Goal: Information Seeking & Learning: Learn about a topic

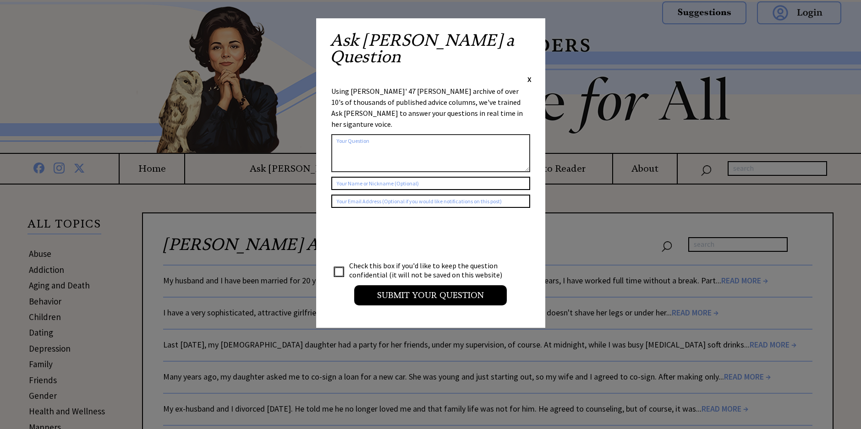
click at [530, 75] on span "X" at bounding box center [529, 79] width 4 height 9
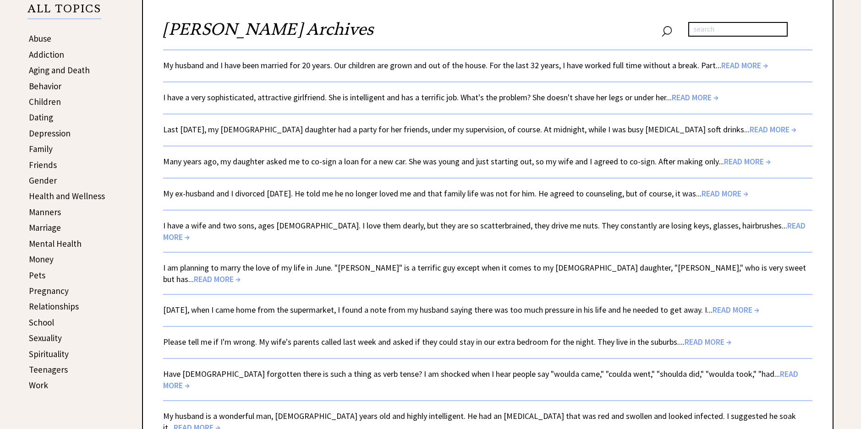
scroll to position [229, 0]
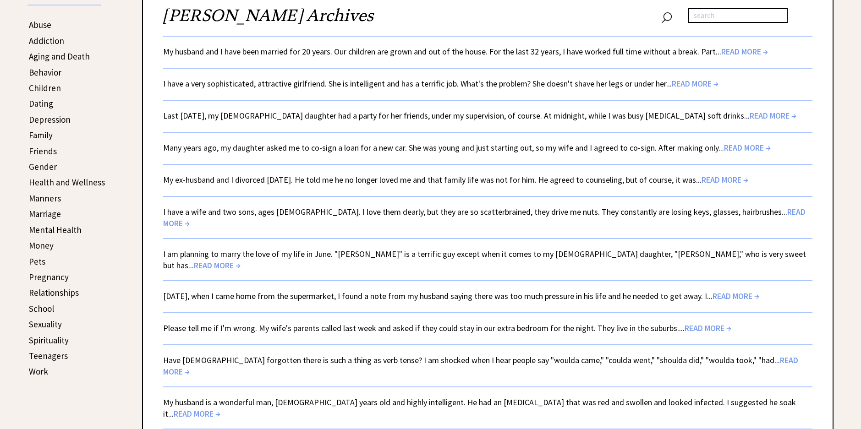
click at [38, 262] on link "Pets" at bounding box center [37, 261] width 16 height 11
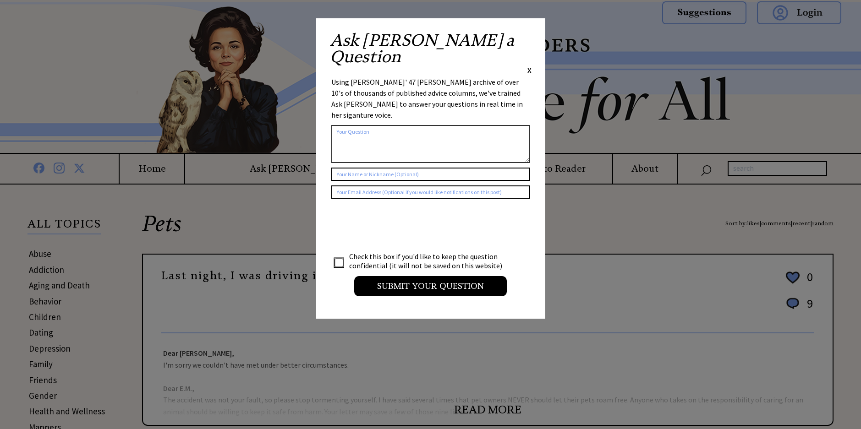
click at [530, 66] on span "X" at bounding box center [529, 70] width 4 height 9
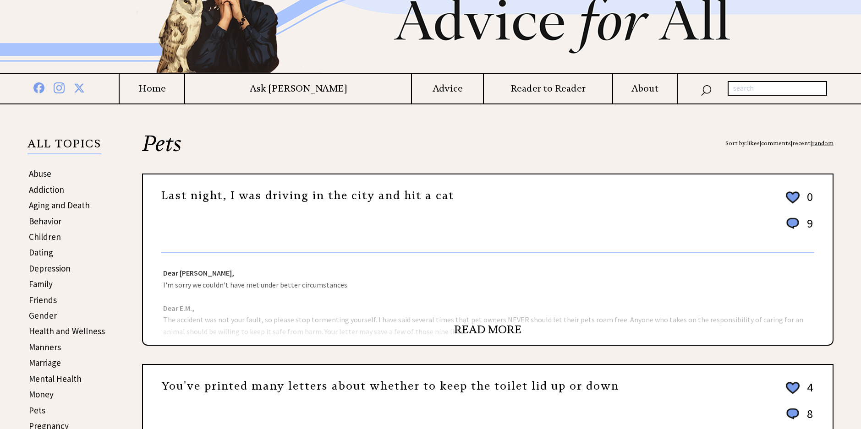
scroll to position [92, 0]
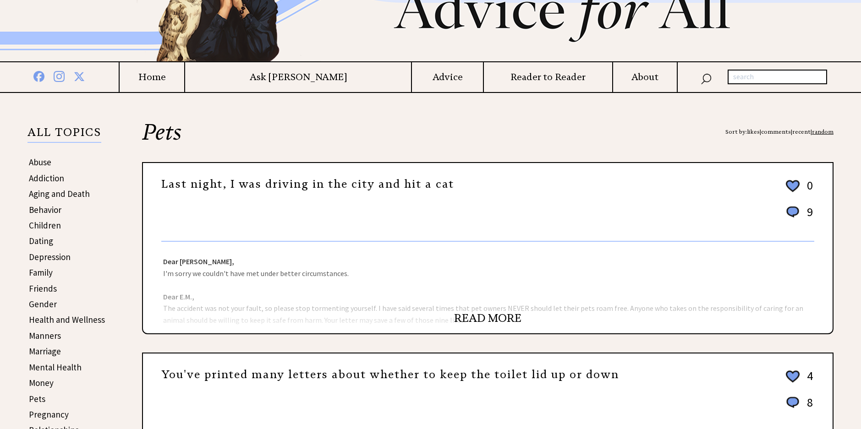
click at [490, 315] on link "READ MORE" at bounding box center [487, 319] width 67 height 14
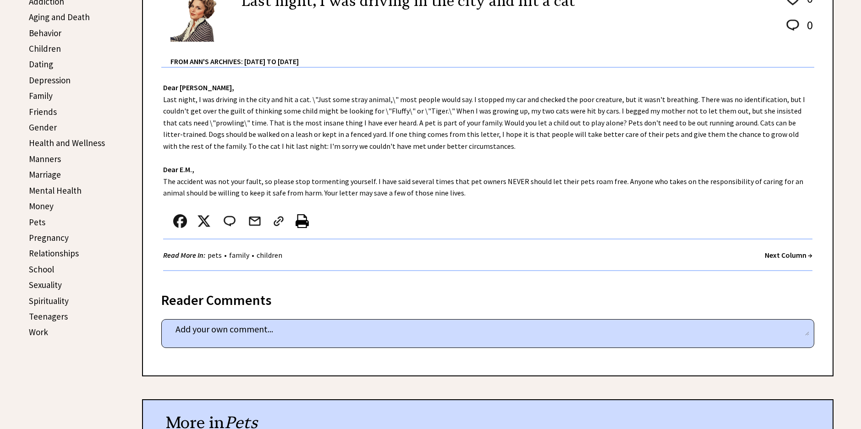
scroll to position [229, 0]
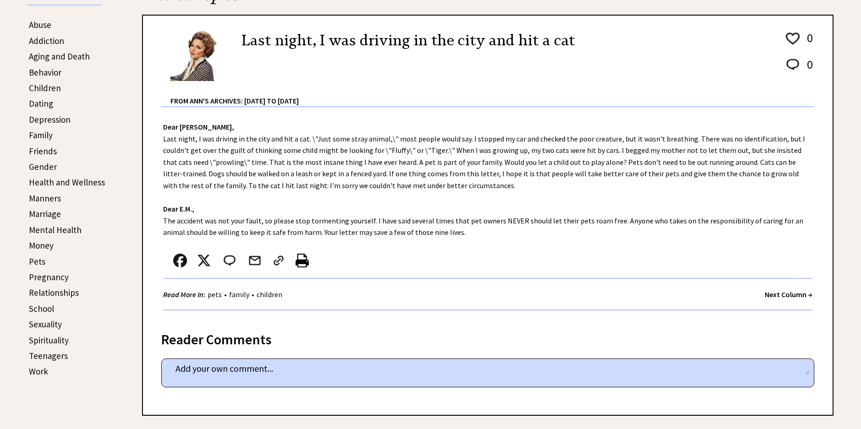
click at [39, 104] on link "Dating" at bounding box center [41, 103] width 24 height 11
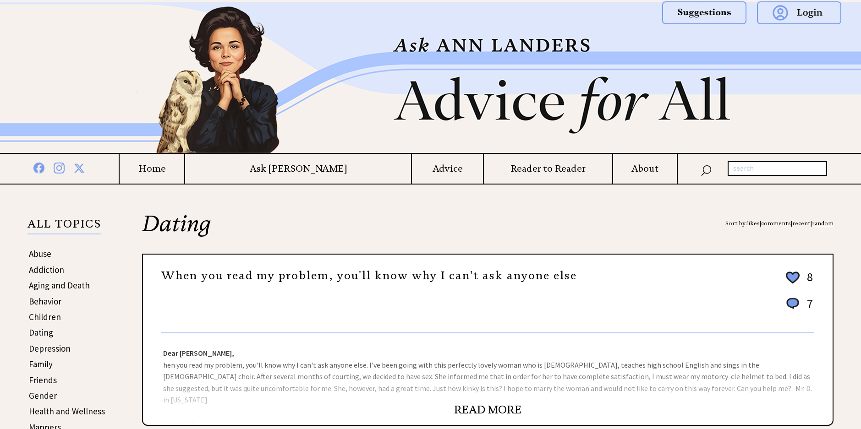
click at [490, 407] on link "READ MORE" at bounding box center [487, 410] width 67 height 14
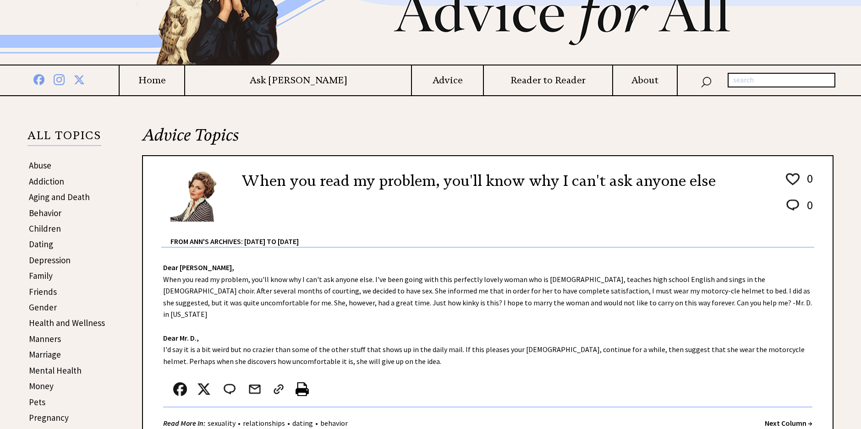
scroll to position [92, 0]
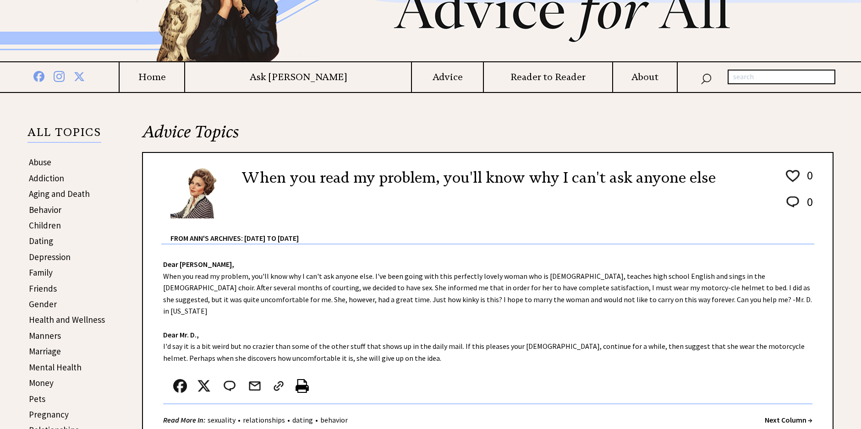
click at [786, 416] on strong "Next Column →" at bounding box center [789, 420] width 48 height 9
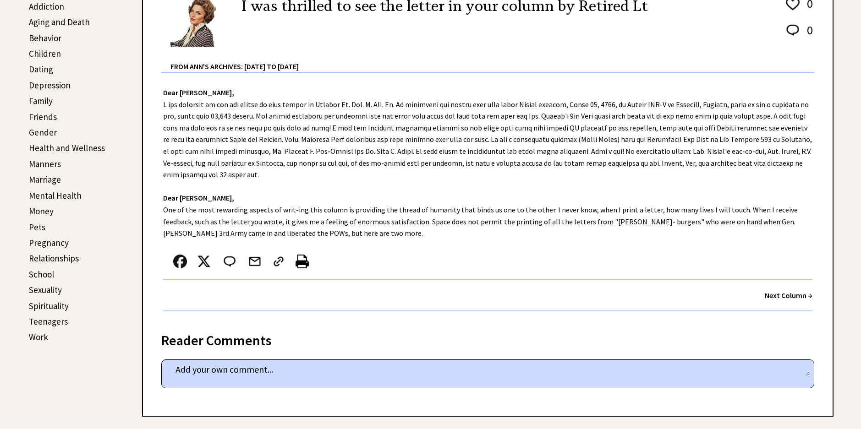
scroll to position [275, 0]
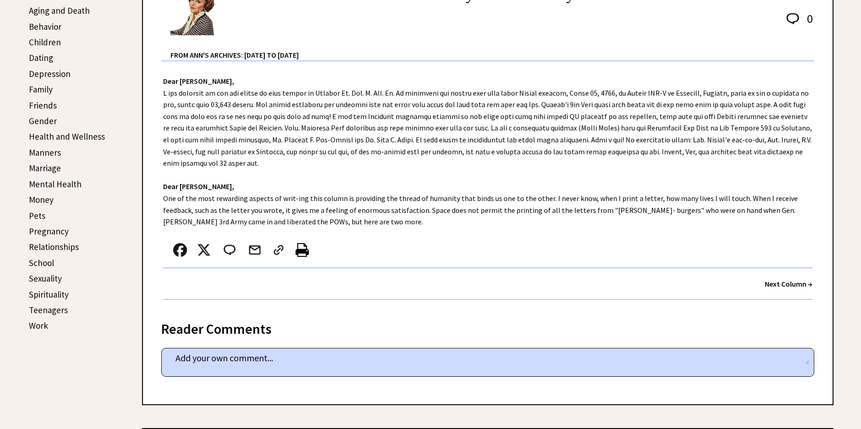
click at [785, 284] on strong "Next Column →" at bounding box center [789, 284] width 48 height 9
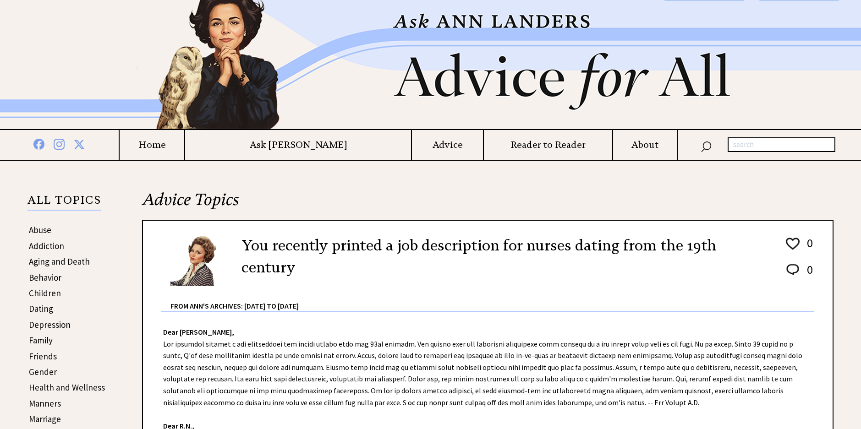
scroll to position [46, 0]
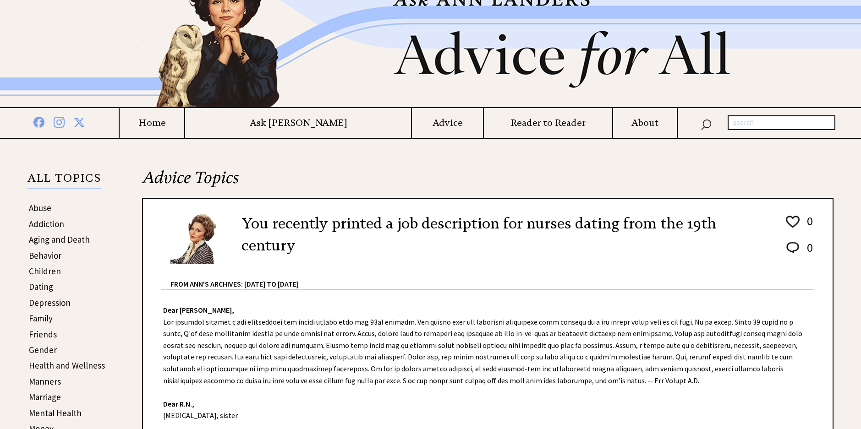
click at [48, 380] on link "Manners" at bounding box center [45, 381] width 32 height 11
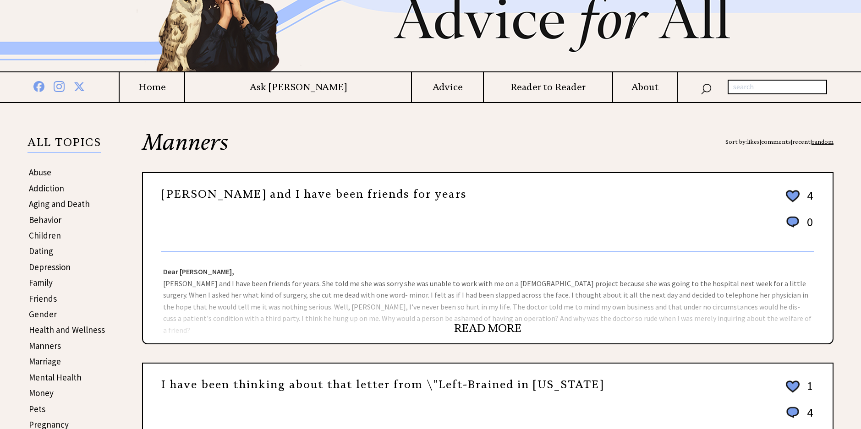
scroll to position [137, 0]
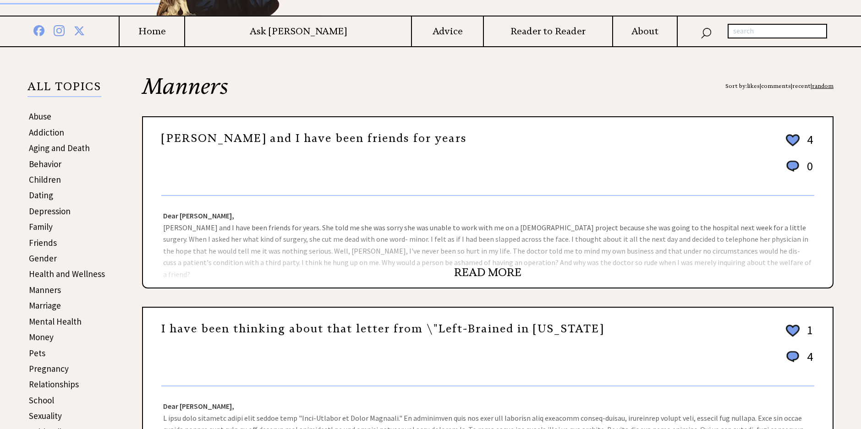
click at [498, 265] on div "Dear Ann Landers, Martha and I have been friends for years. She told me she was…" at bounding box center [488, 242] width 690 height 92
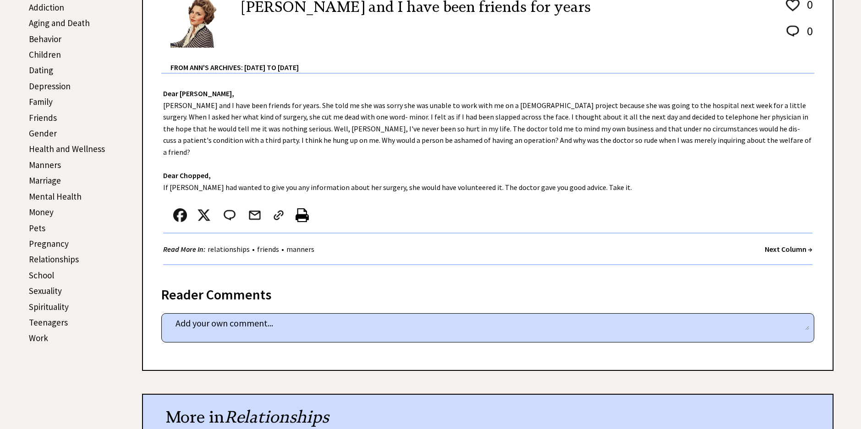
scroll to position [229, 0]
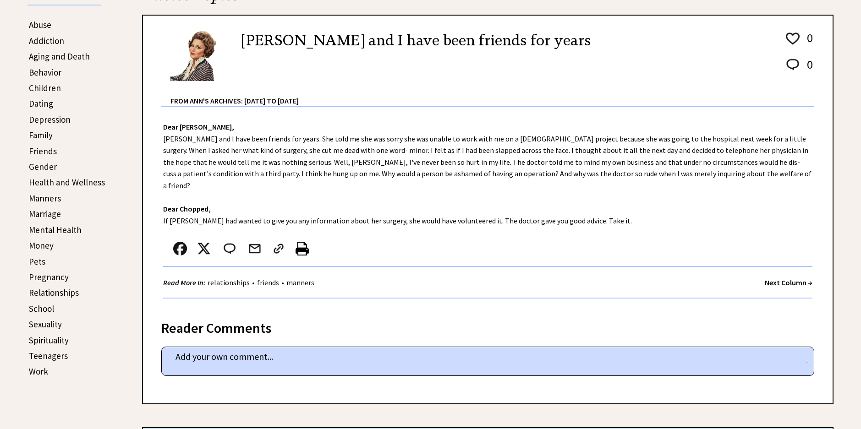
click at [784, 278] on strong "Next Column →" at bounding box center [789, 282] width 48 height 9
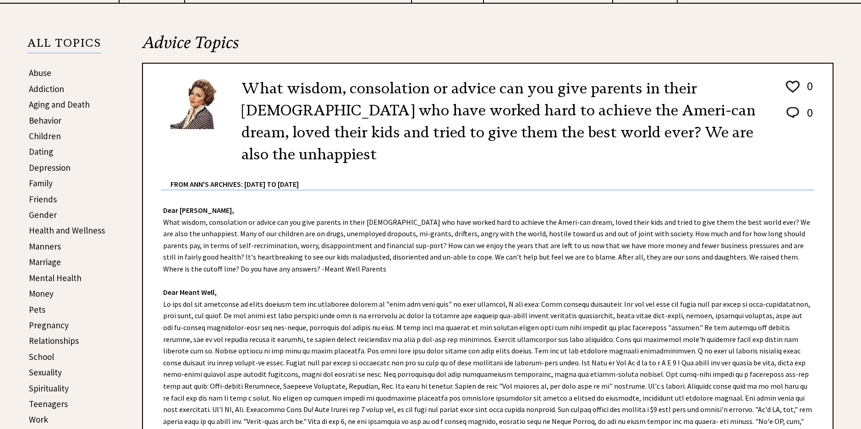
scroll to position [183, 0]
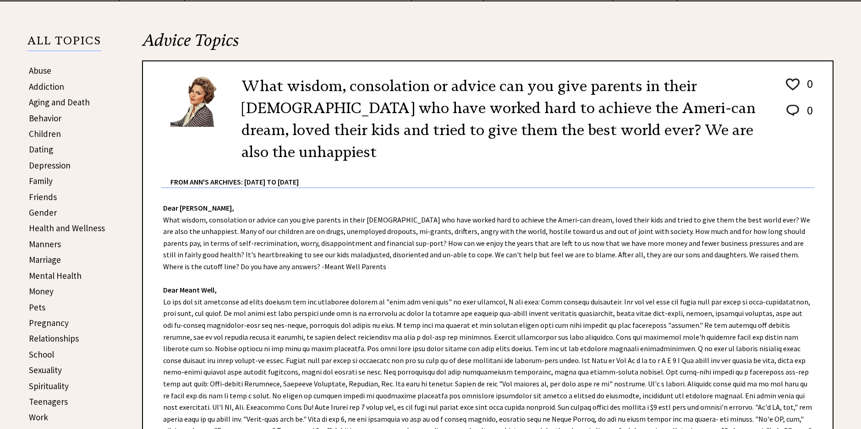
click at [52, 276] on link "Mental Health" at bounding box center [55, 275] width 53 height 11
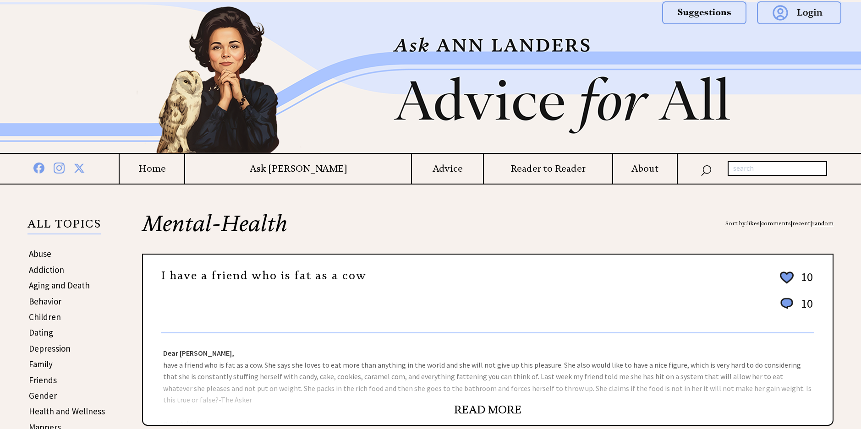
click at [488, 409] on link "READ MORE" at bounding box center [487, 410] width 67 height 14
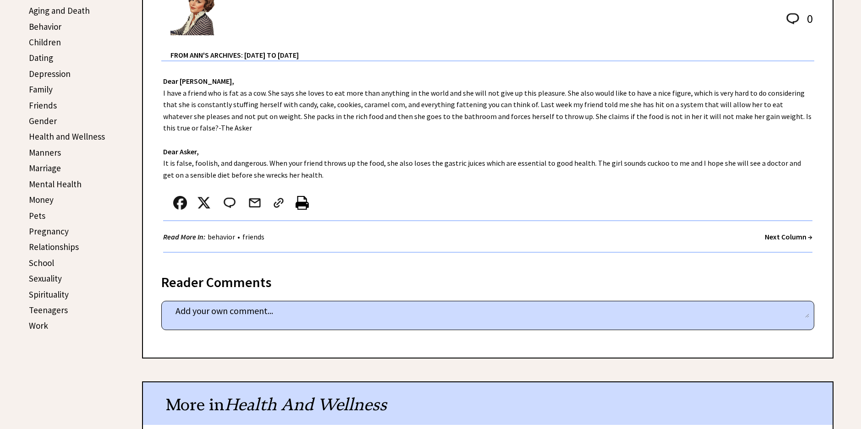
scroll to position [229, 0]
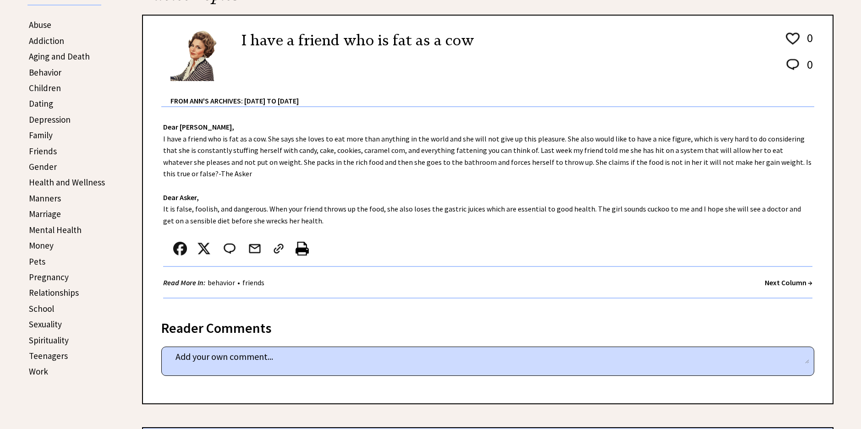
click at [59, 291] on link "Relationships" at bounding box center [54, 292] width 50 height 11
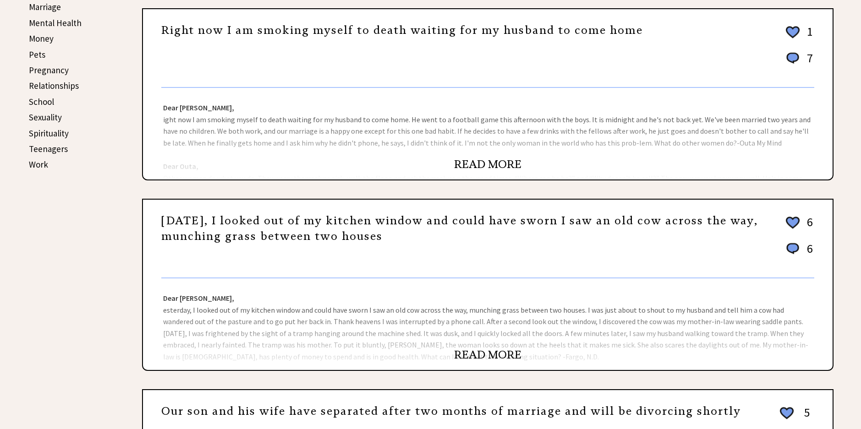
scroll to position [458, 0]
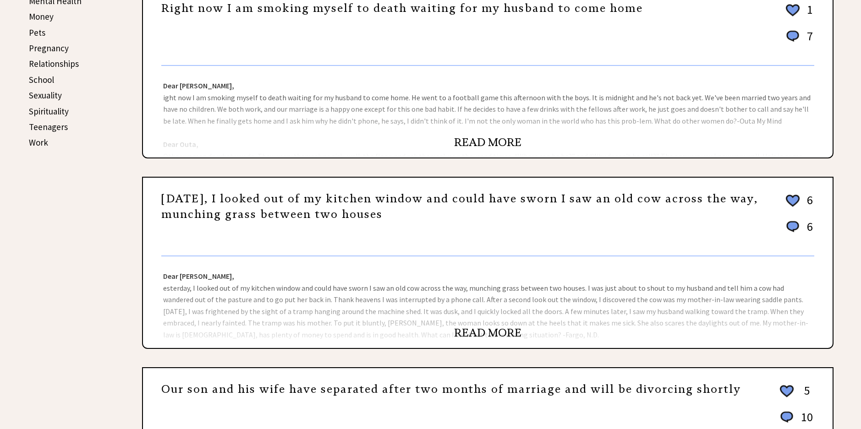
click at [492, 329] on link "READ MORE" at bounding box center [487, 333] width 67 height 14
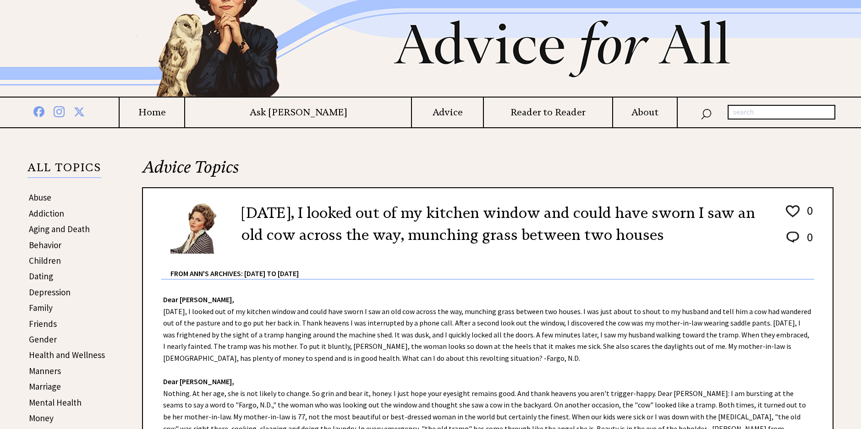
scroll to position [46, 0]
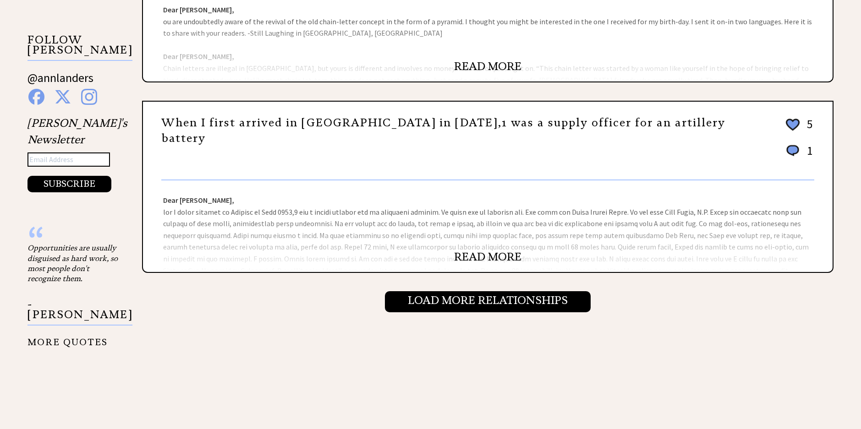
scroll to position [916, 0]
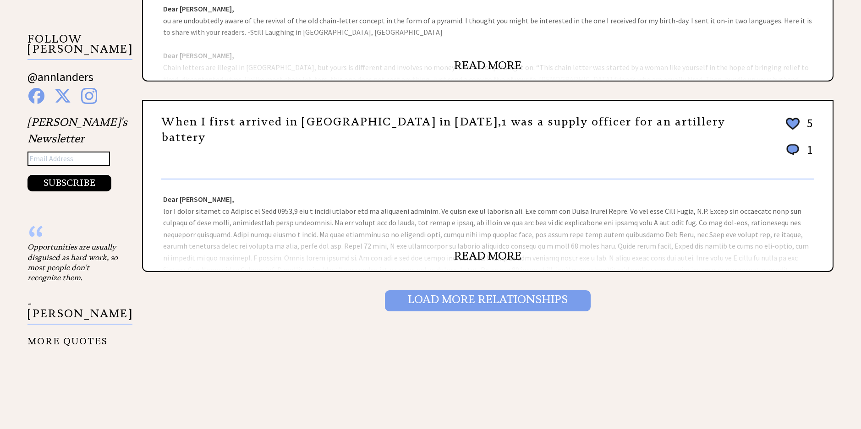
click at [479, 301] on input "Load More Relationships" at bounding box center [488, 300] width 206 height 21
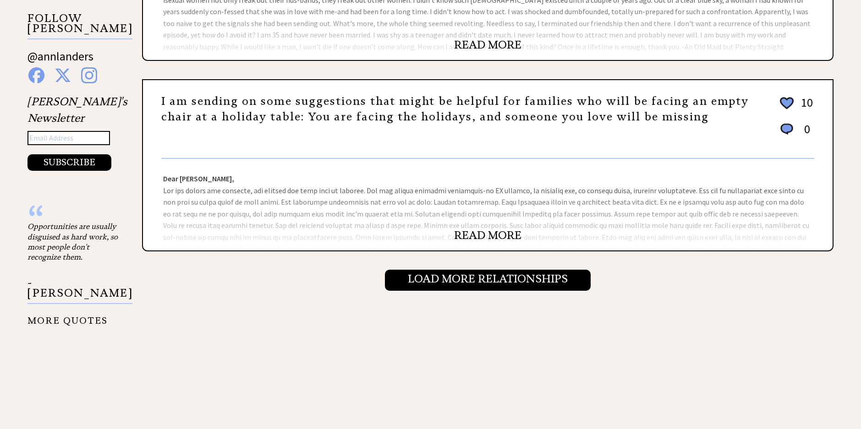
scroll to position [962, 0]
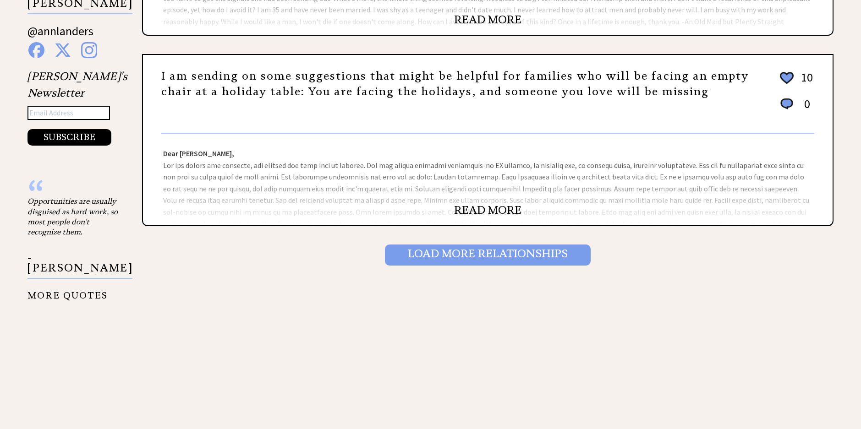
click at [486, 259] on input "Load More Relationships" at bounding box center [488, 255] width 206 height 21
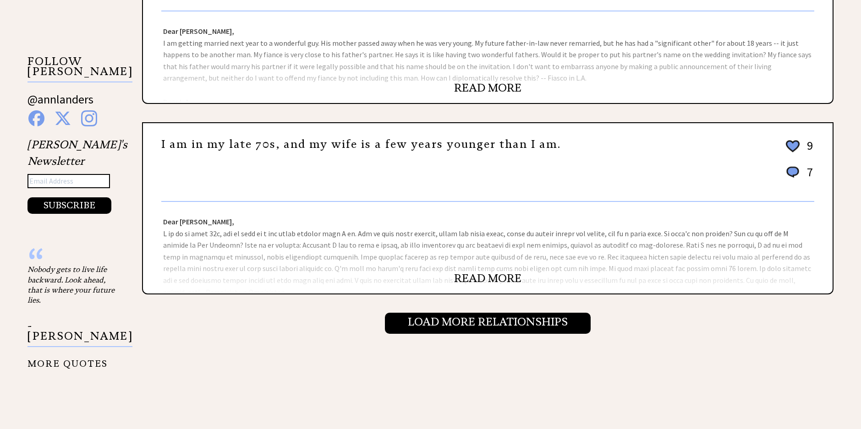
scroll to position [916, 0]
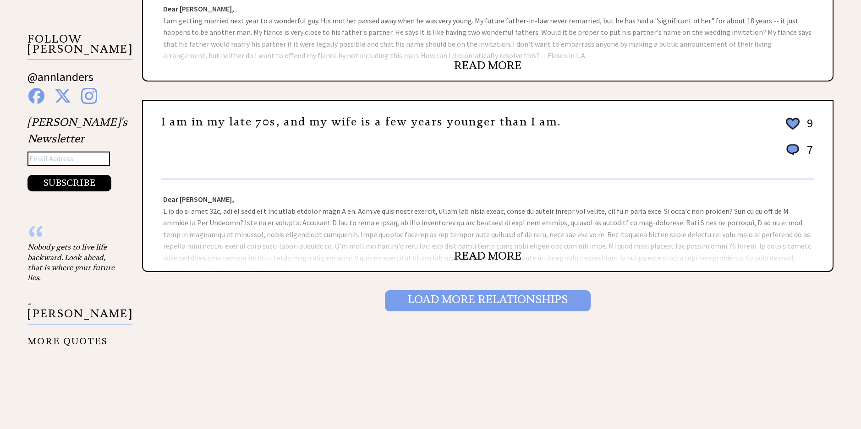
click at [466, 306] on input "Load More Relationships" at bounding box center [488, 300] width 206 height 21
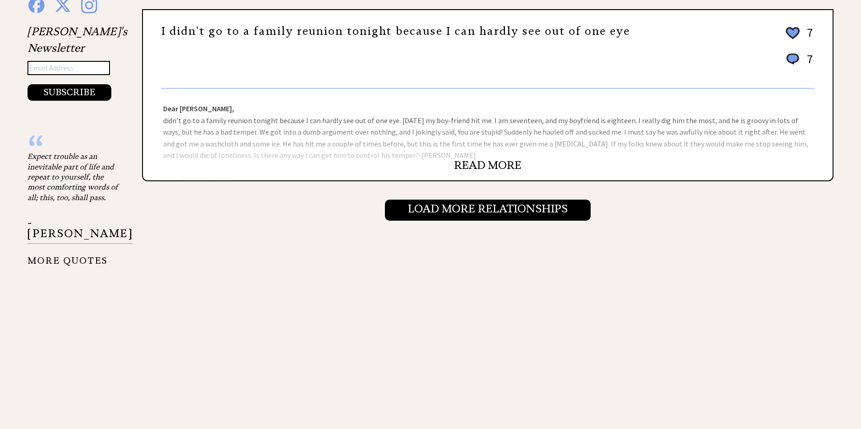
scroll to position [1008, 0]
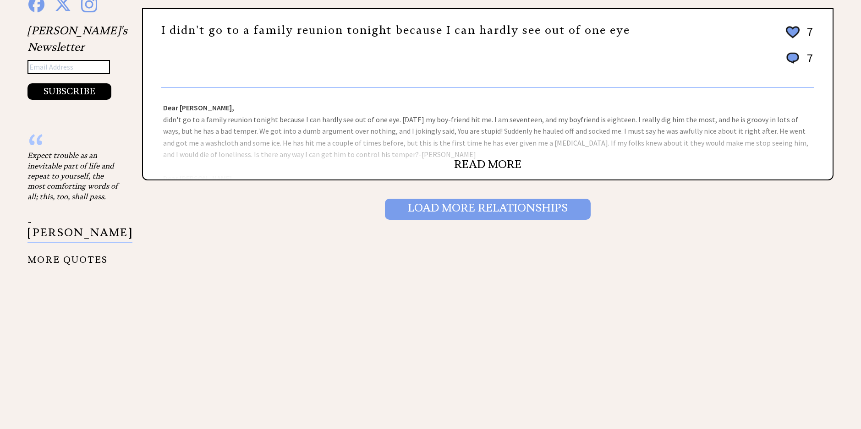
click at [475, 211] on input "Load More Relationships" at bounding box center [488, 209] width 206 height 21
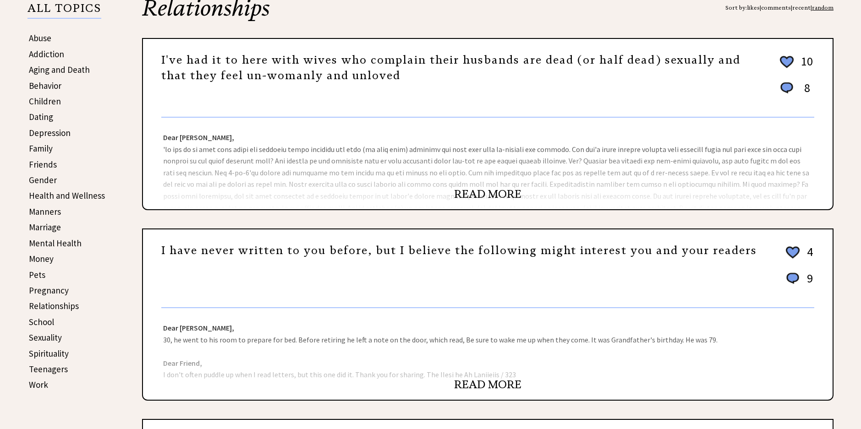
scroll to position [229, 0]
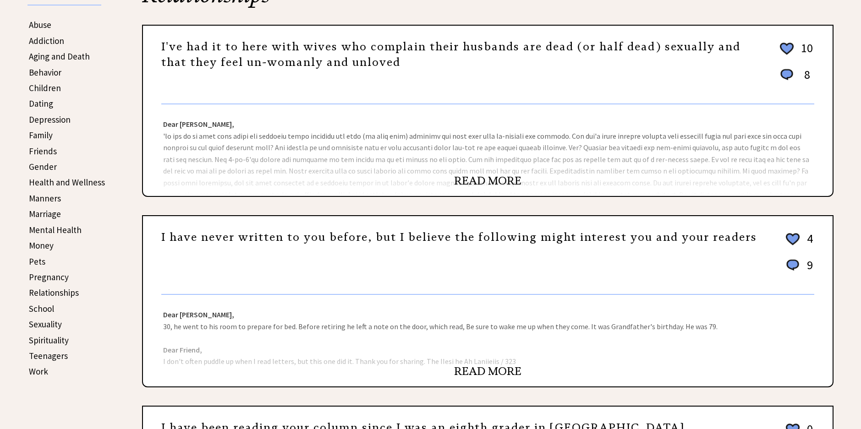
drag, startPoint x: 488, startPoint y: 369, endPoint x: 487, endPoint y: 362, distance: 7.5
click at [489, 369] on link "READ MORE" at bounding box center [487, 372] width 67 height 14
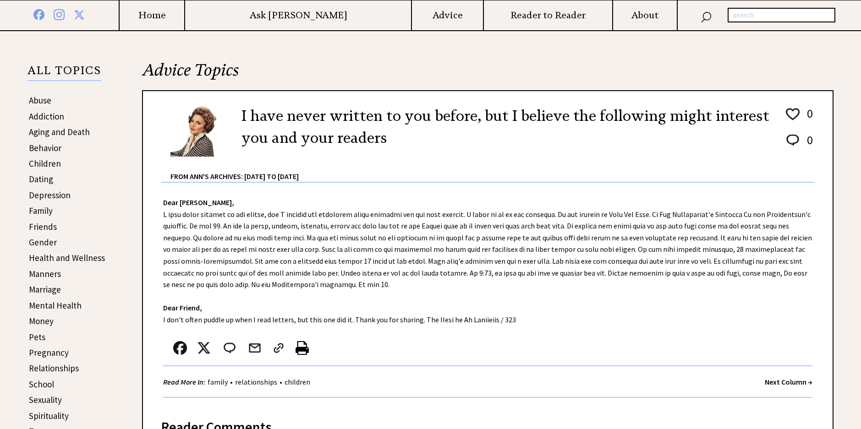
scroll to position [137, 0]
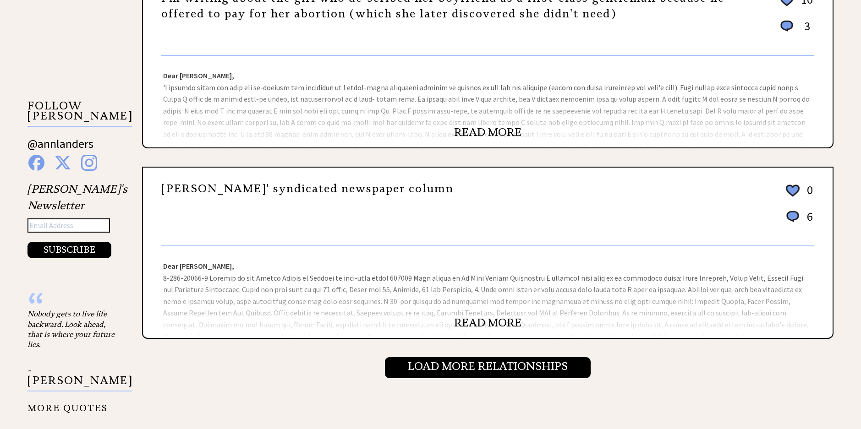
scroll to position [919, 0]
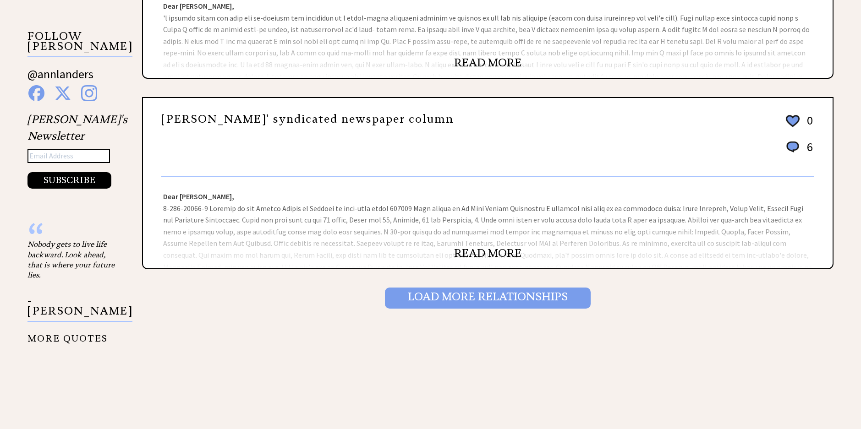
click at [492, 301] on input "Load More Relationships" at bounding box center [488, 298] width 206 height 21
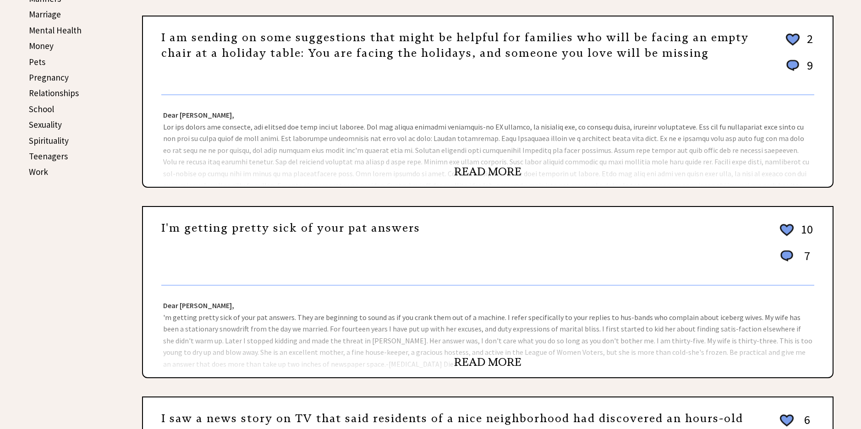
scroll to position [458, 0]
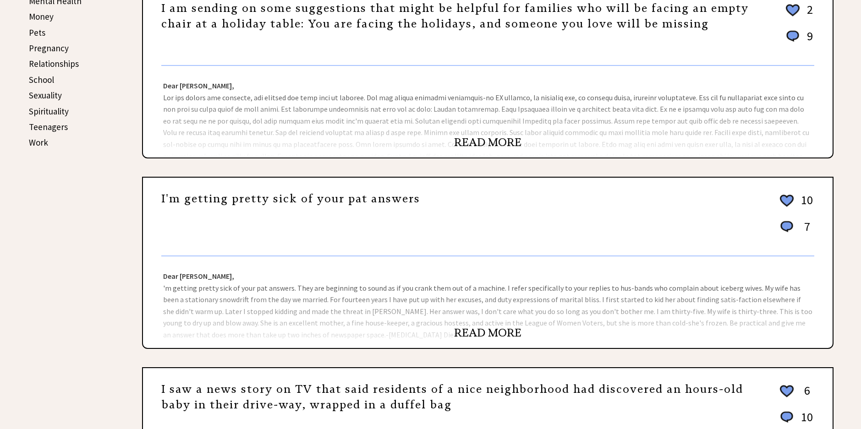
click at [488, 333] on link "READ MORE" at bounding box center [487, 333] width 67 height 14
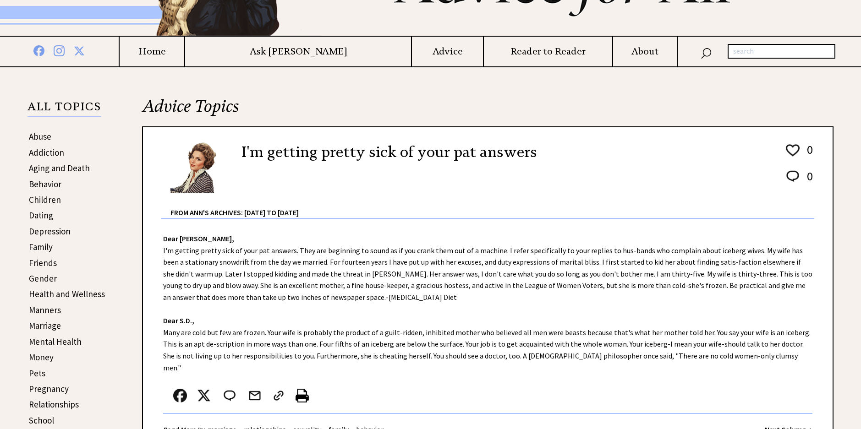
scroll to position [92, 0]
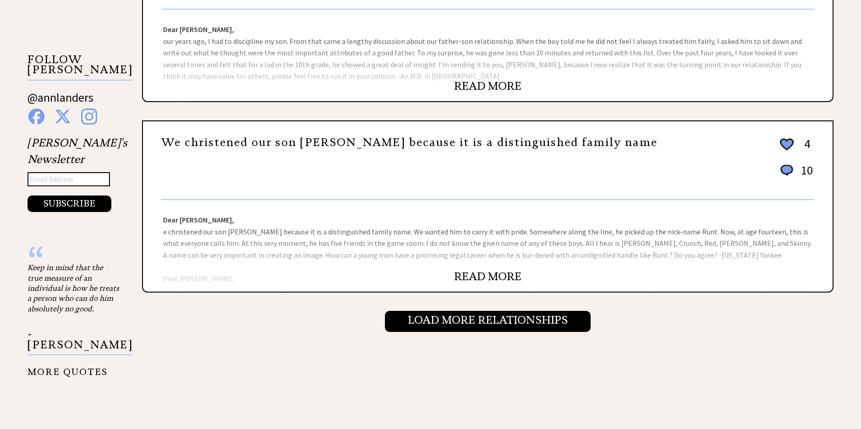
scroll to position [916, 0]
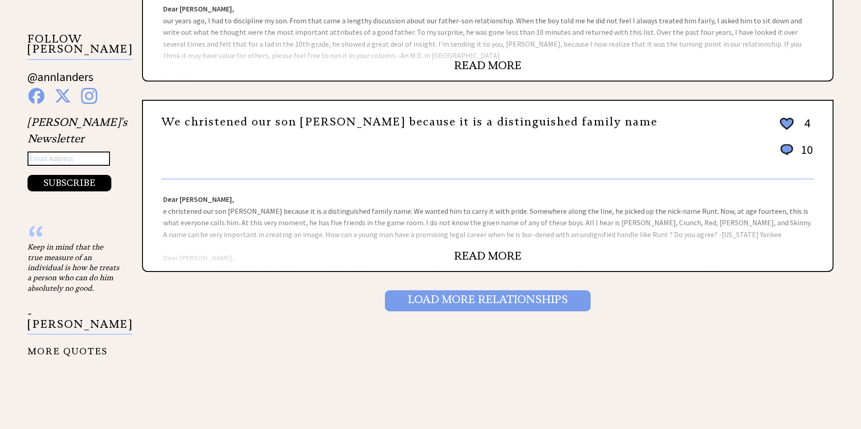
click at [501, 307] on input "Load More Relationships" at bounding box center [488, 300] width 206 height 21
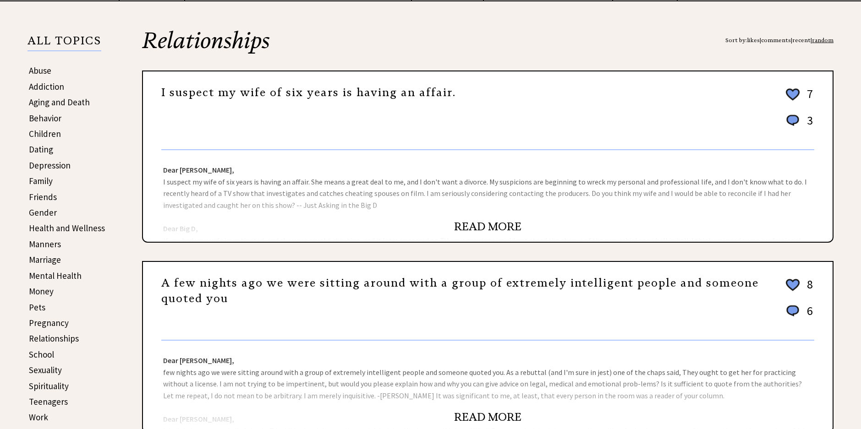
scroll to position [229, 0]
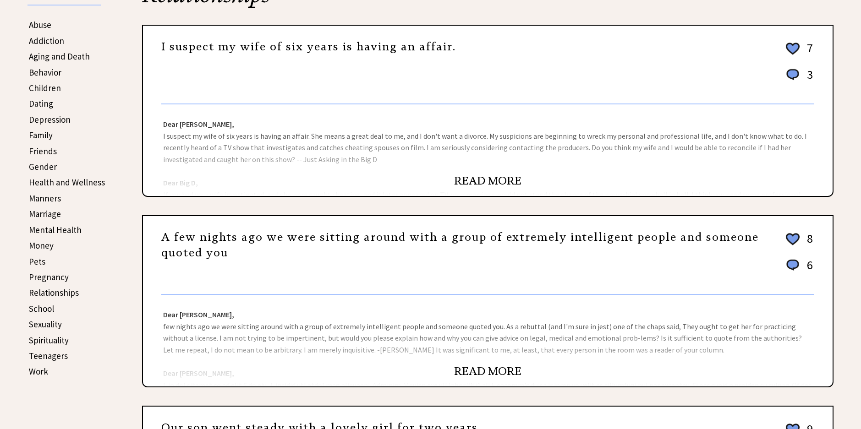
click at [479, 373] on link "READ MORE" at bounding box center [487, 372] width 67 height 14
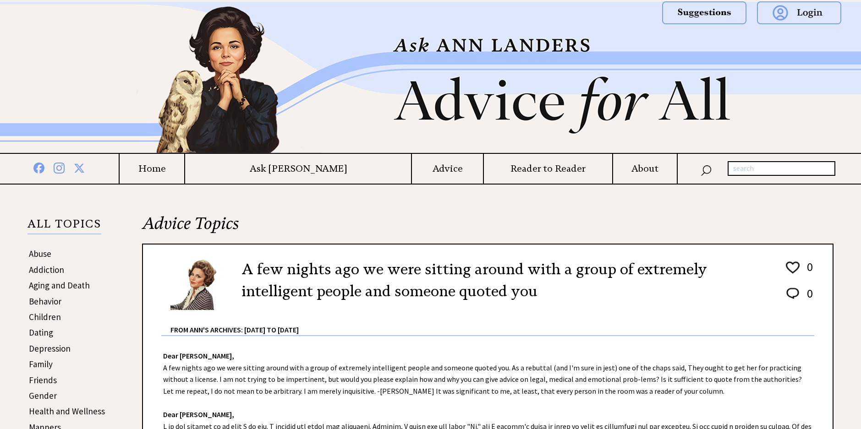
click at [47, 316] on link "Children" at bounding box center [45, 317] width 32 height 11
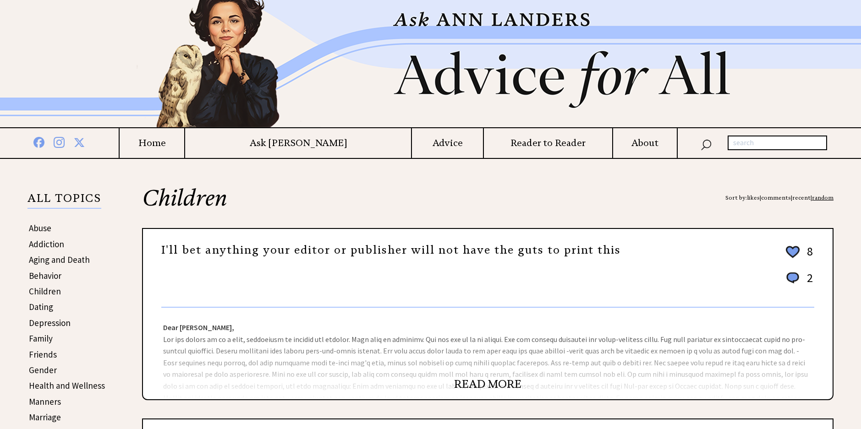
scroll to position [92, 0]
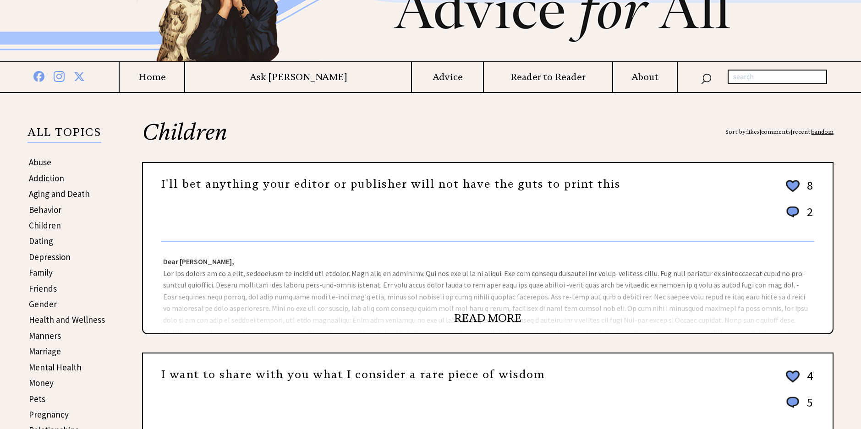
click at [482, 317] on link "READ MORE" at bounding box center [487, 319] width 67 height 14
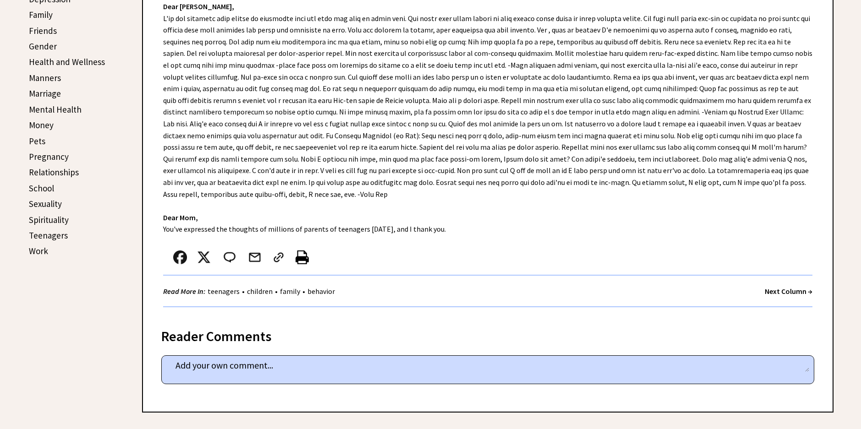
scroll to position [367, 0]
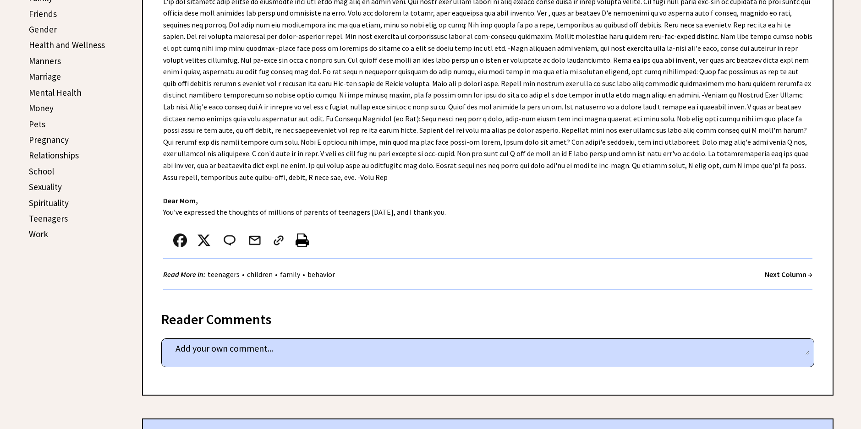
click at [783, 270] on strong "Next Column →" at bounding box center [789, 274] width 48 height 9
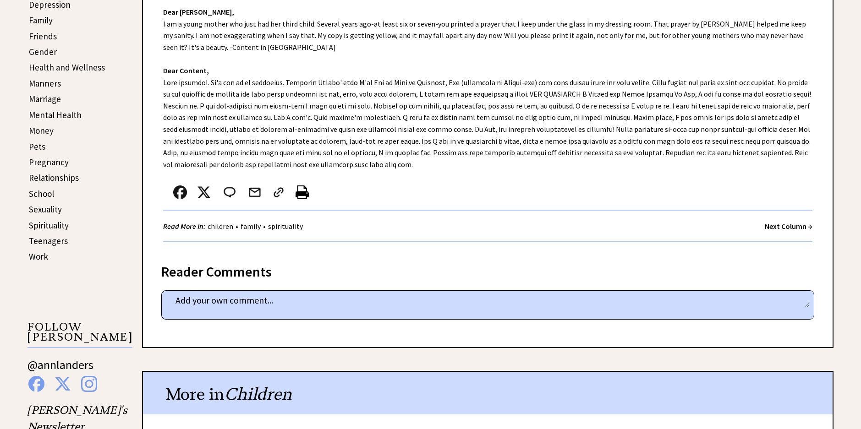
scroll to position [367, 0]
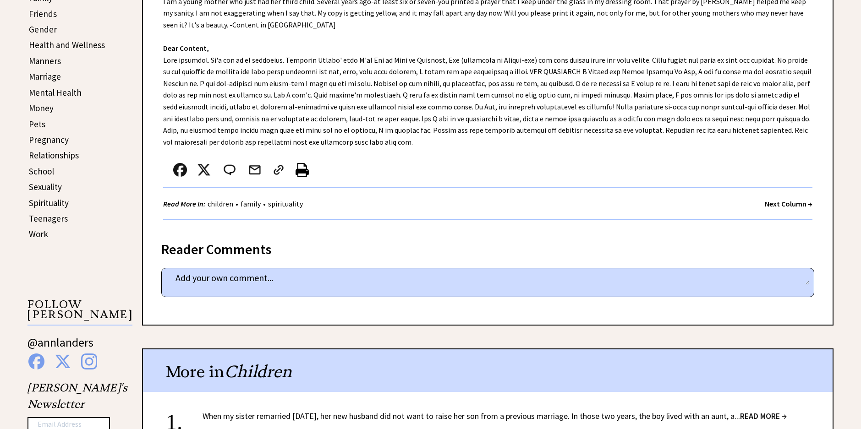
click at [785, 207] on strong "Next Column →" at bounding box center [789, 203] width 48 height 9
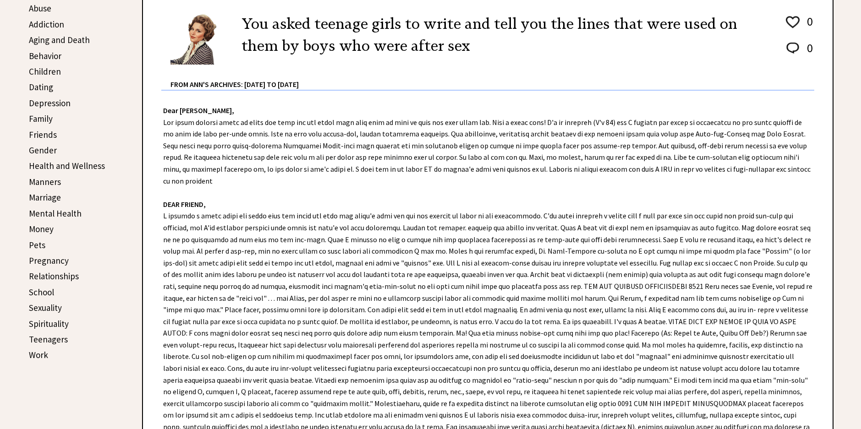
scroll to position [321, 0]
